Goal: Transaction & Acquisition: Purchase product/service

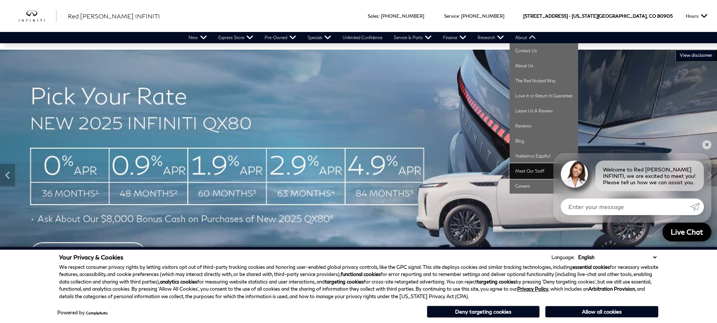
click at [519, 170] on link "Meet Our Staff" at bounding box center [544, 171] width 68 height 15
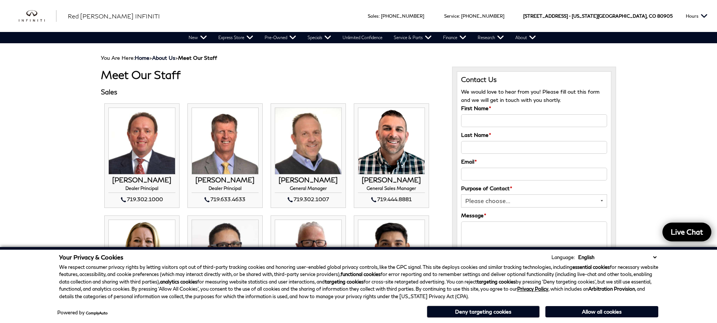
click at [219, 17] on div "Sales : Call sales Phone Number [PHONE_NUMBER] Service : Call service Phone Num…" at bounding box center [358, 16] width 717 height 32
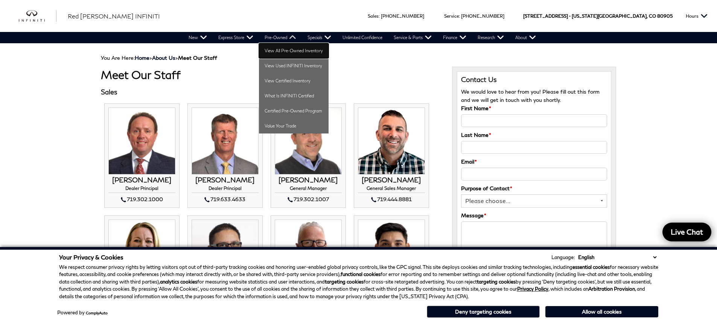
click at [298, 52] on link "View All Pre-Owned Inventory" at bounding box center [294, 50] width 70 height 15
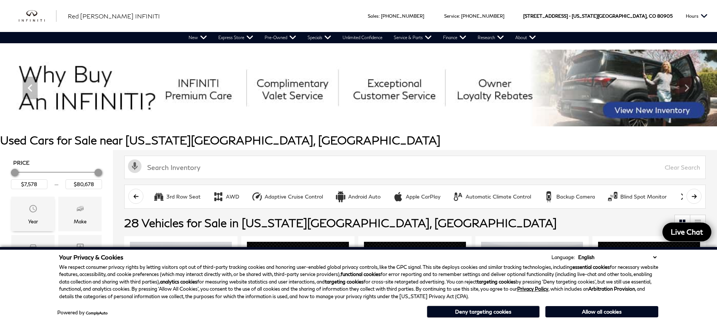
click at [36, 213] on icon "Year" at bounding box center [33, 208] width 9 height 9
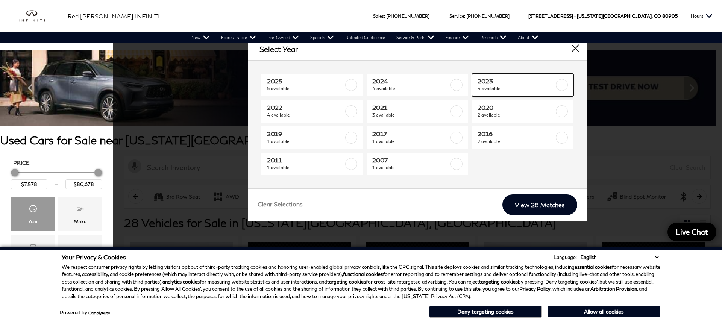
click at [567, 83] on label at bounding box center [562, 85] width 12 height 12
type input "$25,578"
type input "$44,378"
checkbox input "true"
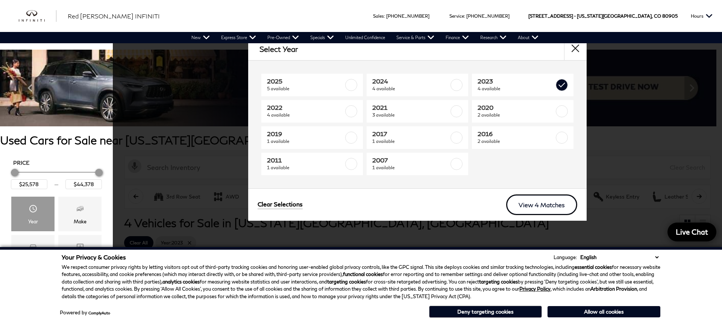
click at [560, 205] on link "View 4 Matches" at bounding box center [541, 205] width 71 height 21
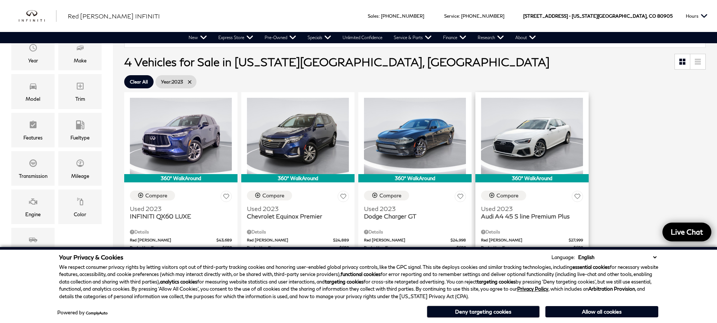
scroll to position [188, 0]
